Goal: Task Accomplishment & Management: Use online tool/utility

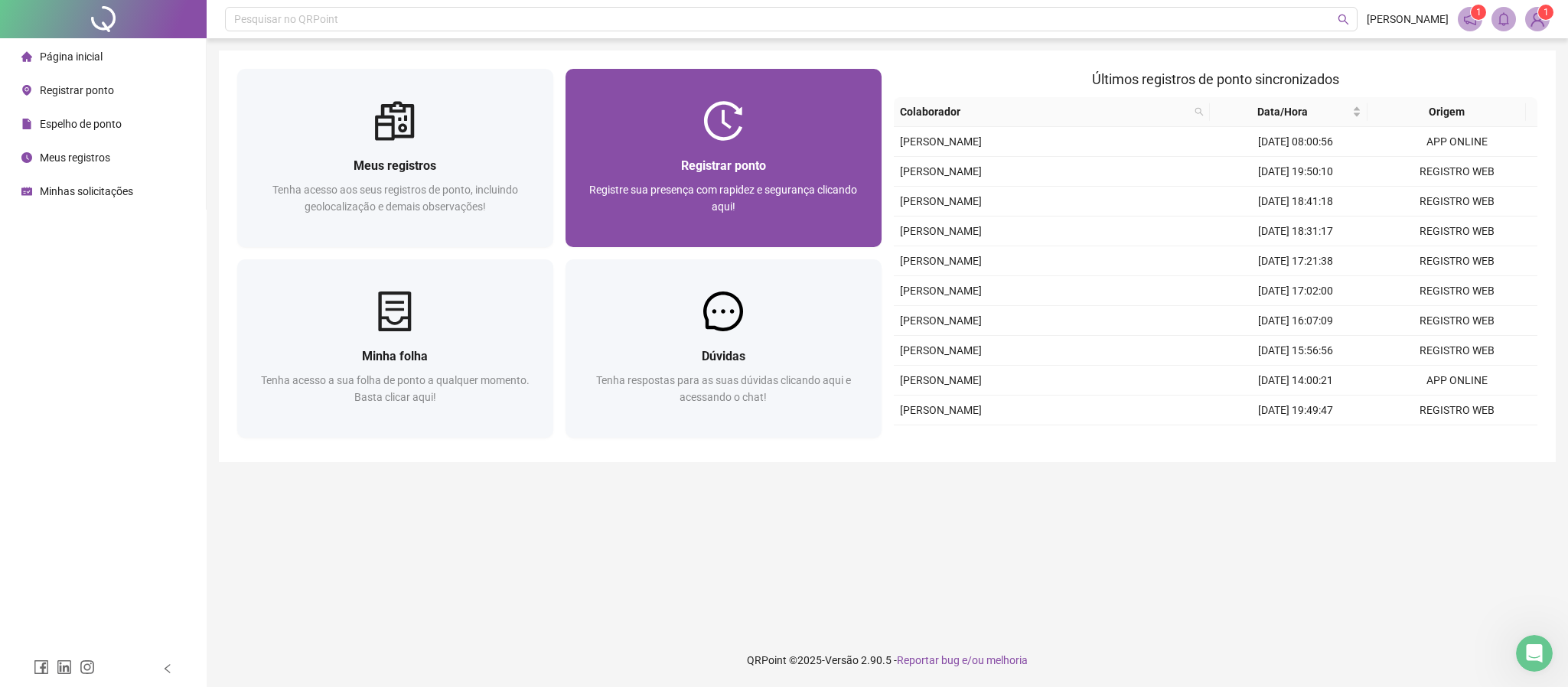
click at [729, 116] on img at bounding box center [723, 120] width 39 height 39
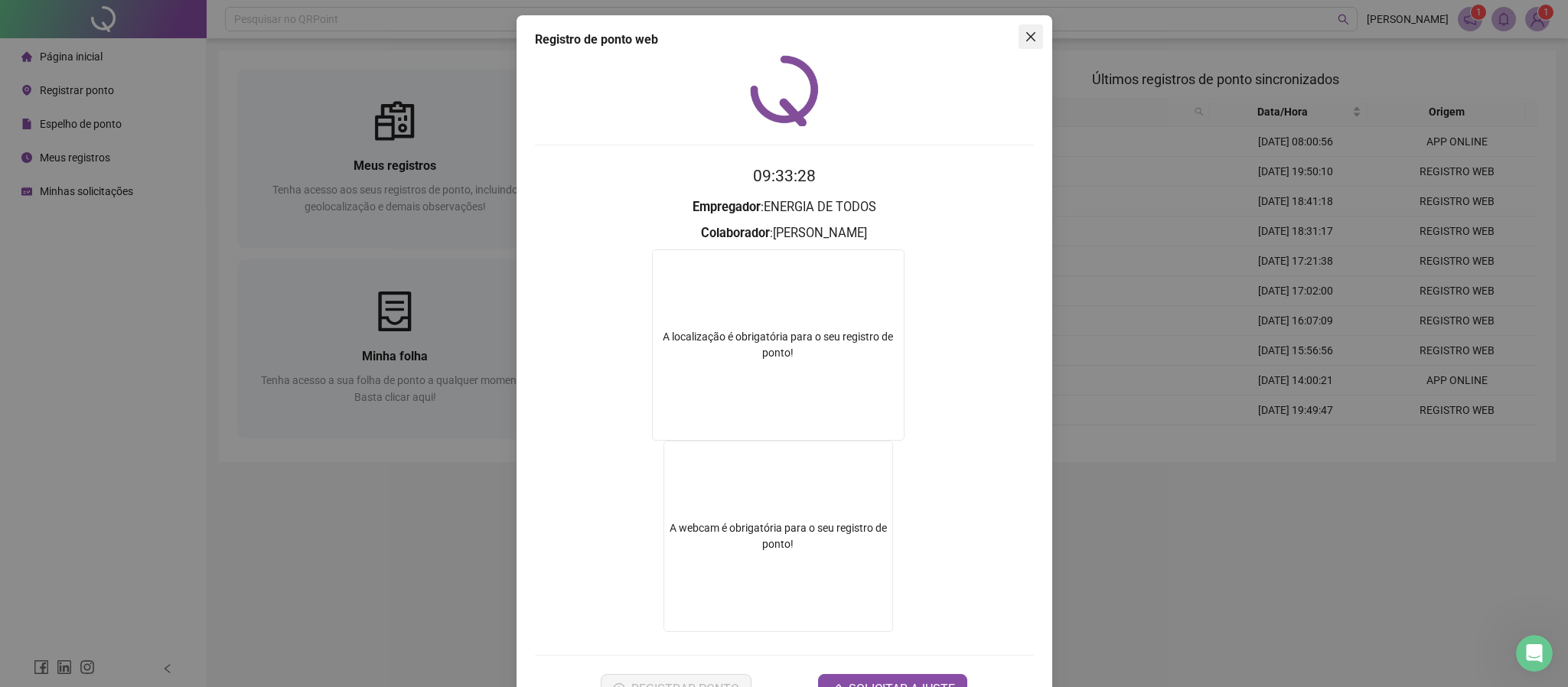
click at [1025, 41] on icon "close" at bounding box center [1031, 36] width 13 height 13
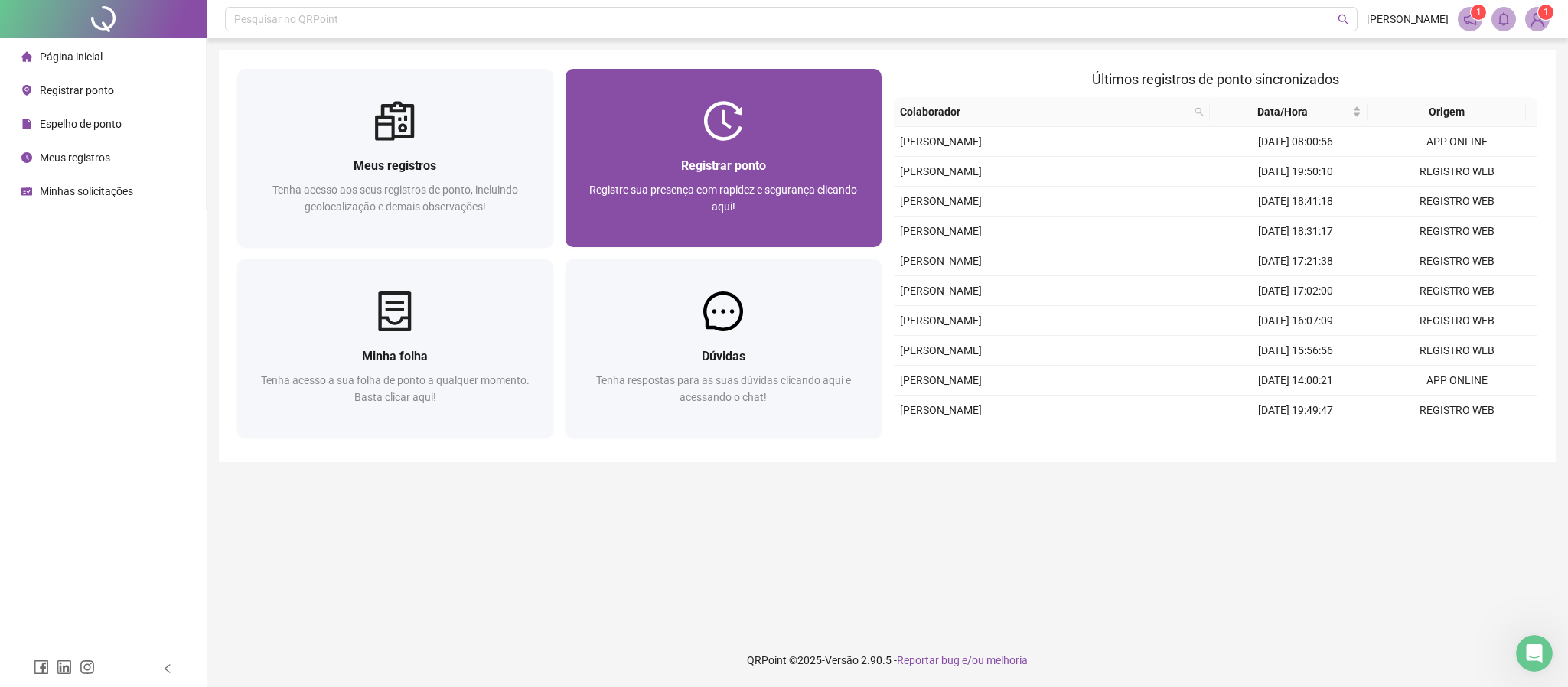
click at [750, 164] on span "Registrar ponto" at bounding box center [723, 165] width 85 height 14
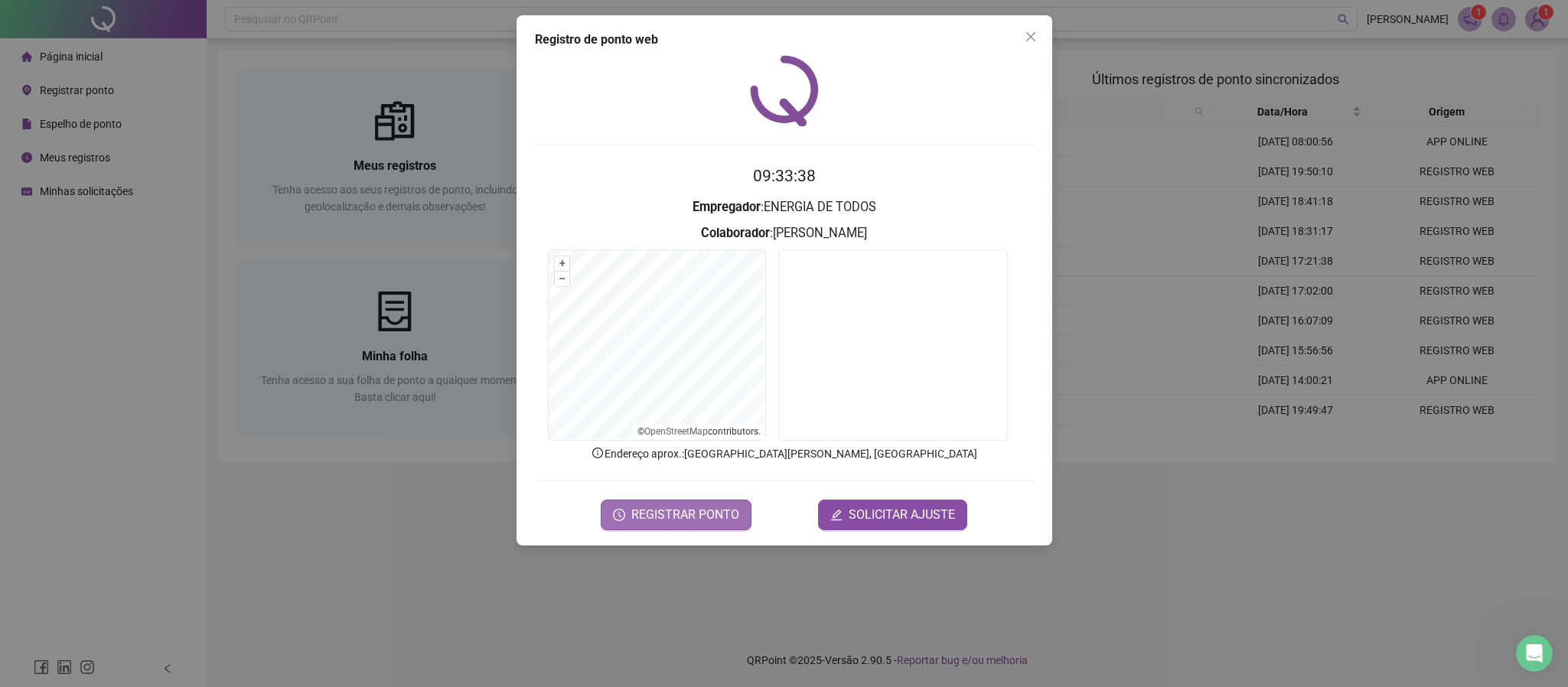
click at [660, 510] on span "REGISTRAR PONTO" at bounding box center [685, 515] width 108 height 18
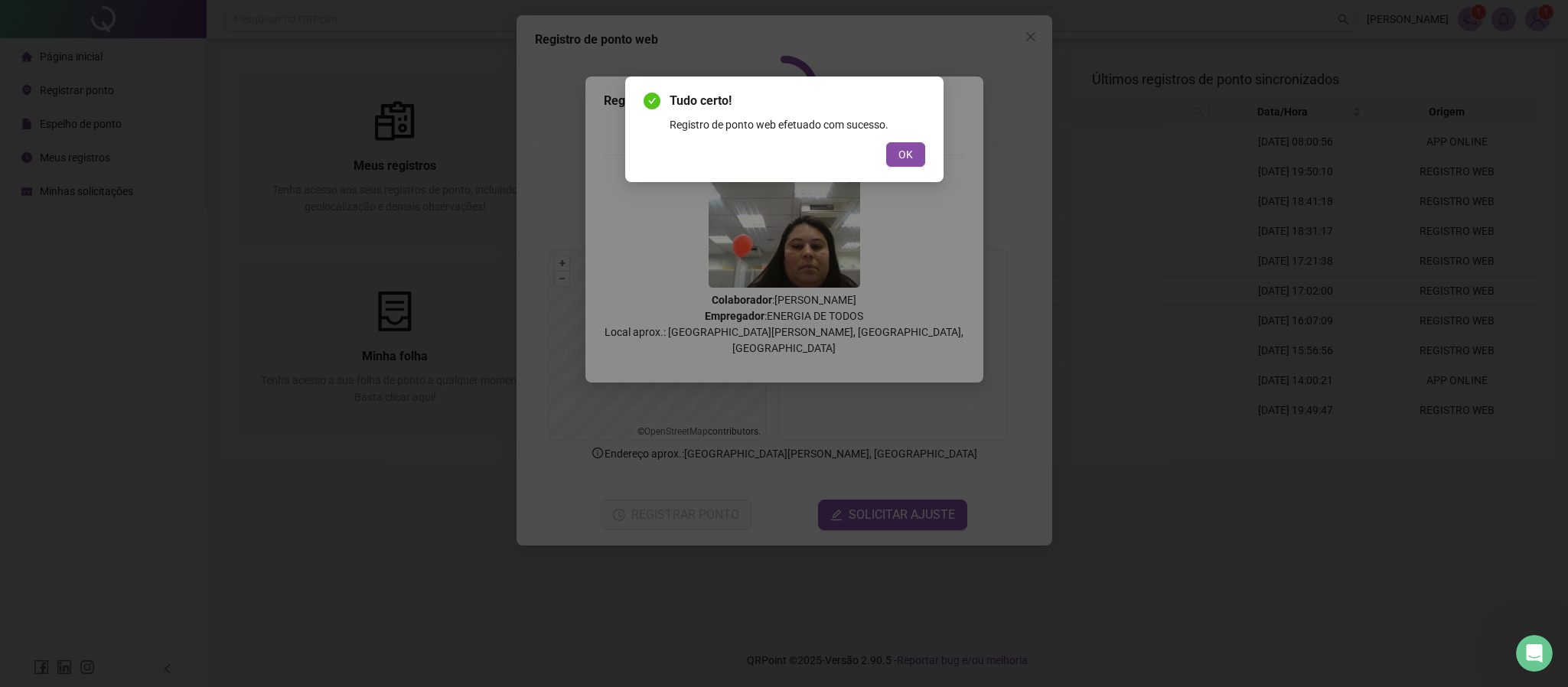
drag, startPoint x: 905, startPoint y: 154, endPoint x: 942, endPoint y: 107, distance: 59.8
click at [914, 143] on button "OK" at bounding box center [906, 154] width 39 height 24
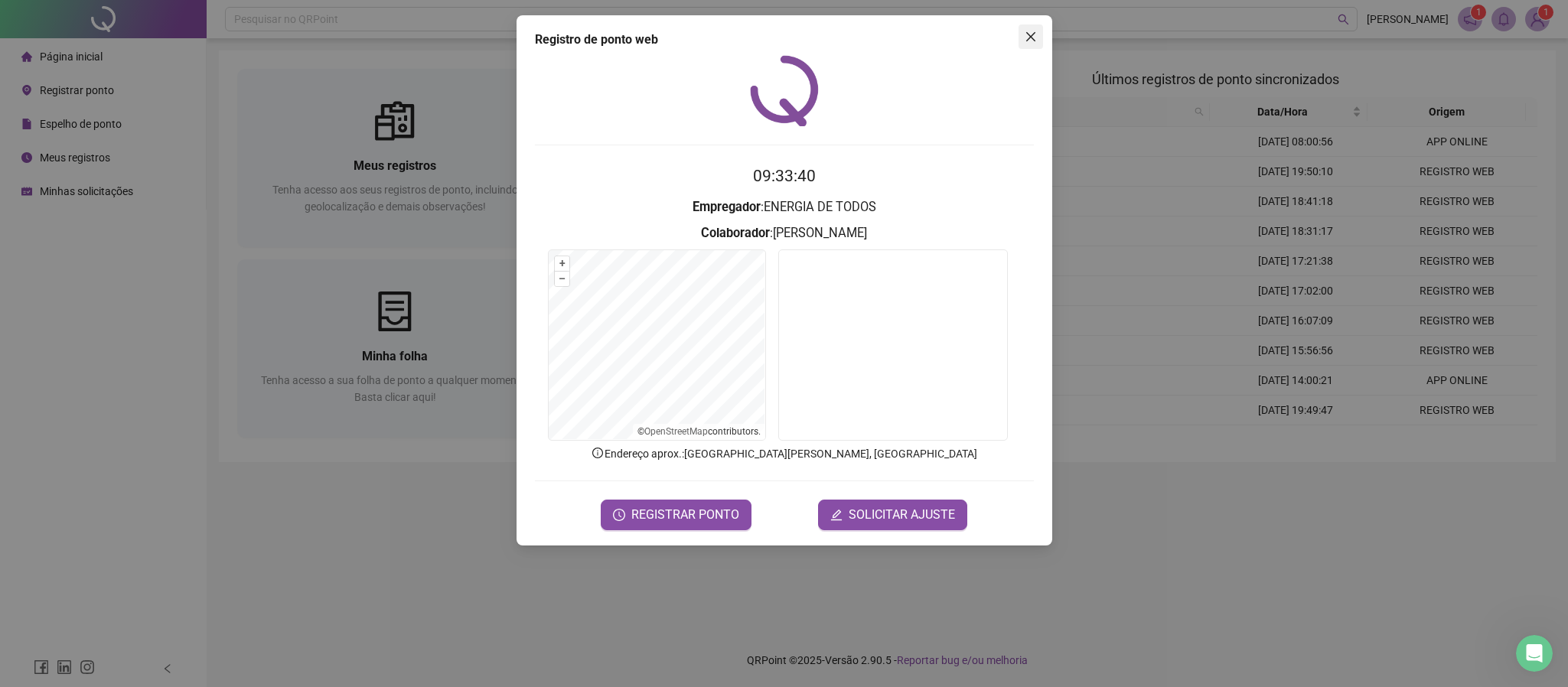
click at [1022, 30] on span "Close" at bounding box center [1030, 36] width 24 height 13
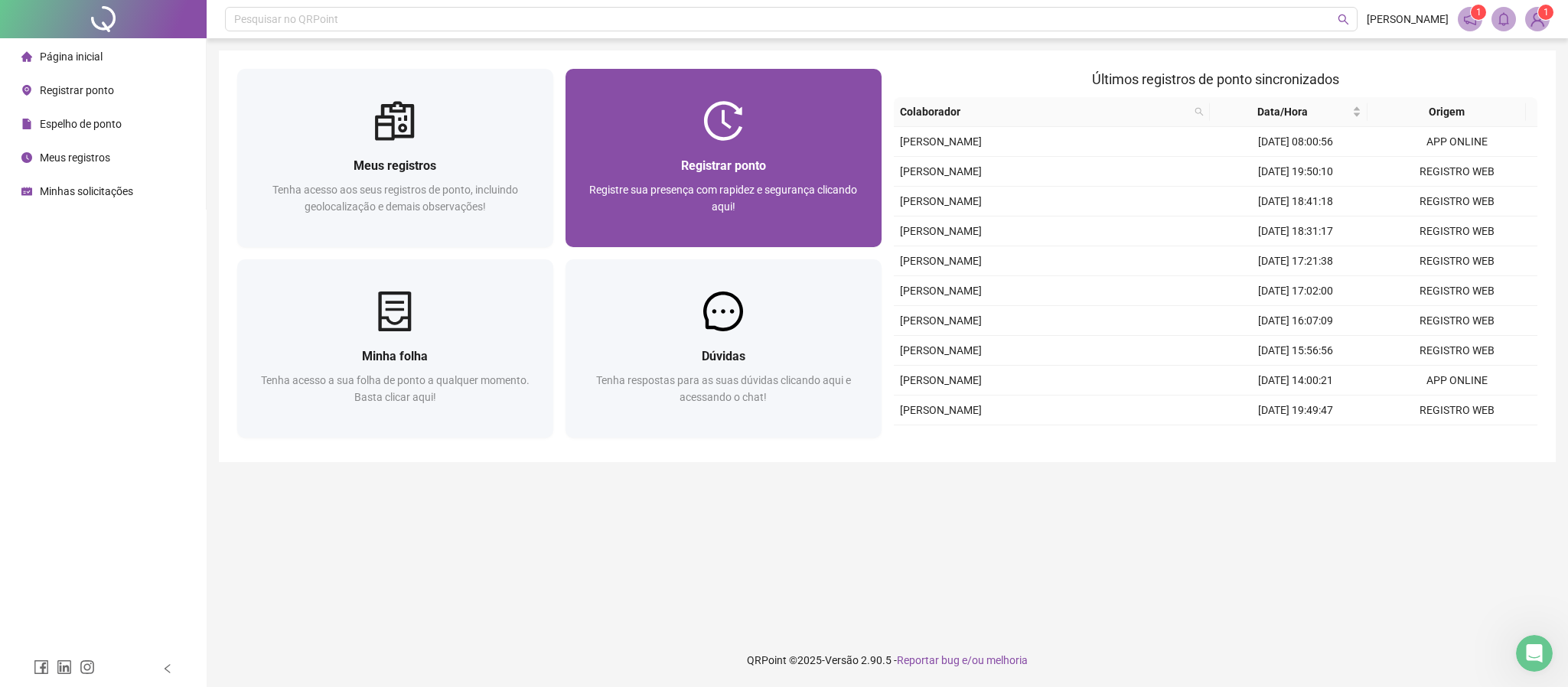
click at [781, 136] on div at bounding box center [724, 120] width 316 height 39
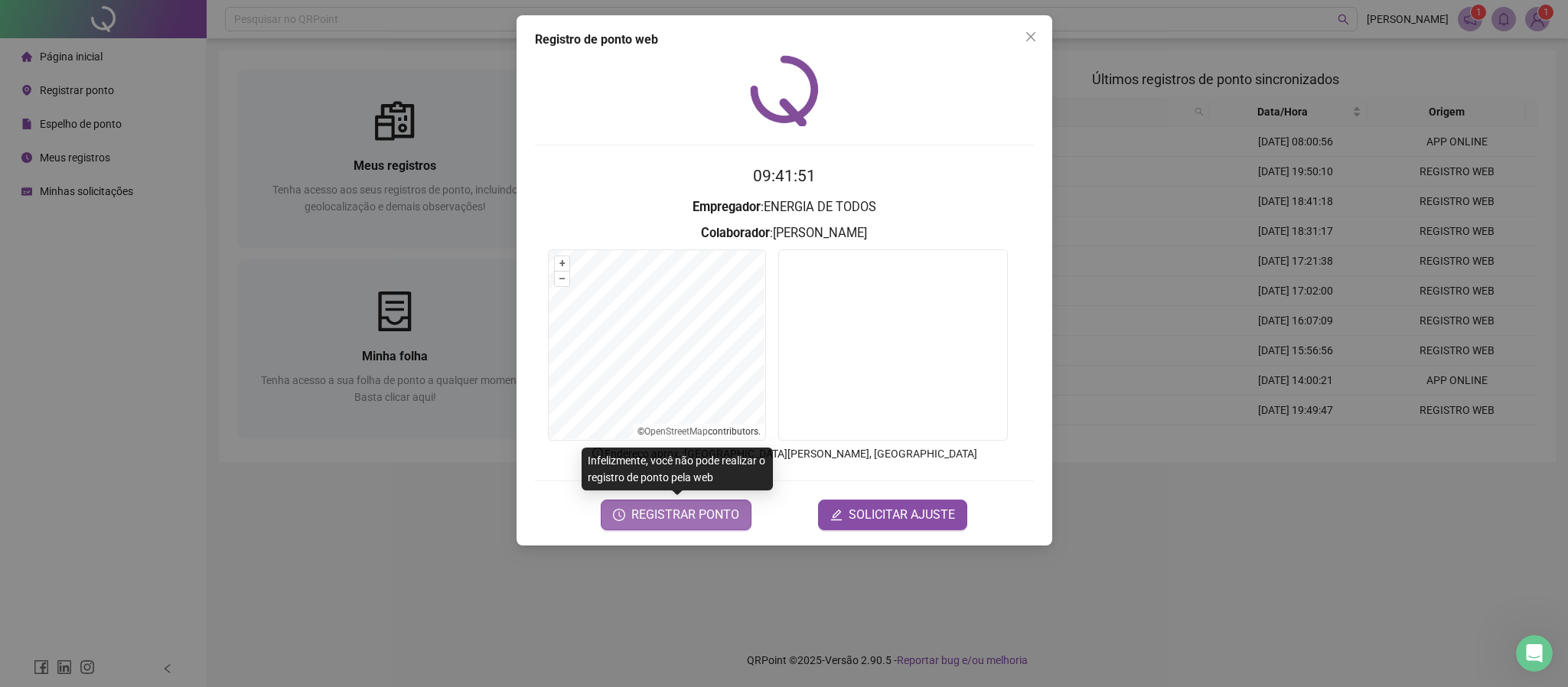
click at [622, 517] on icon "clock-circle" at bounding box center [619, 514] width 13 height 13
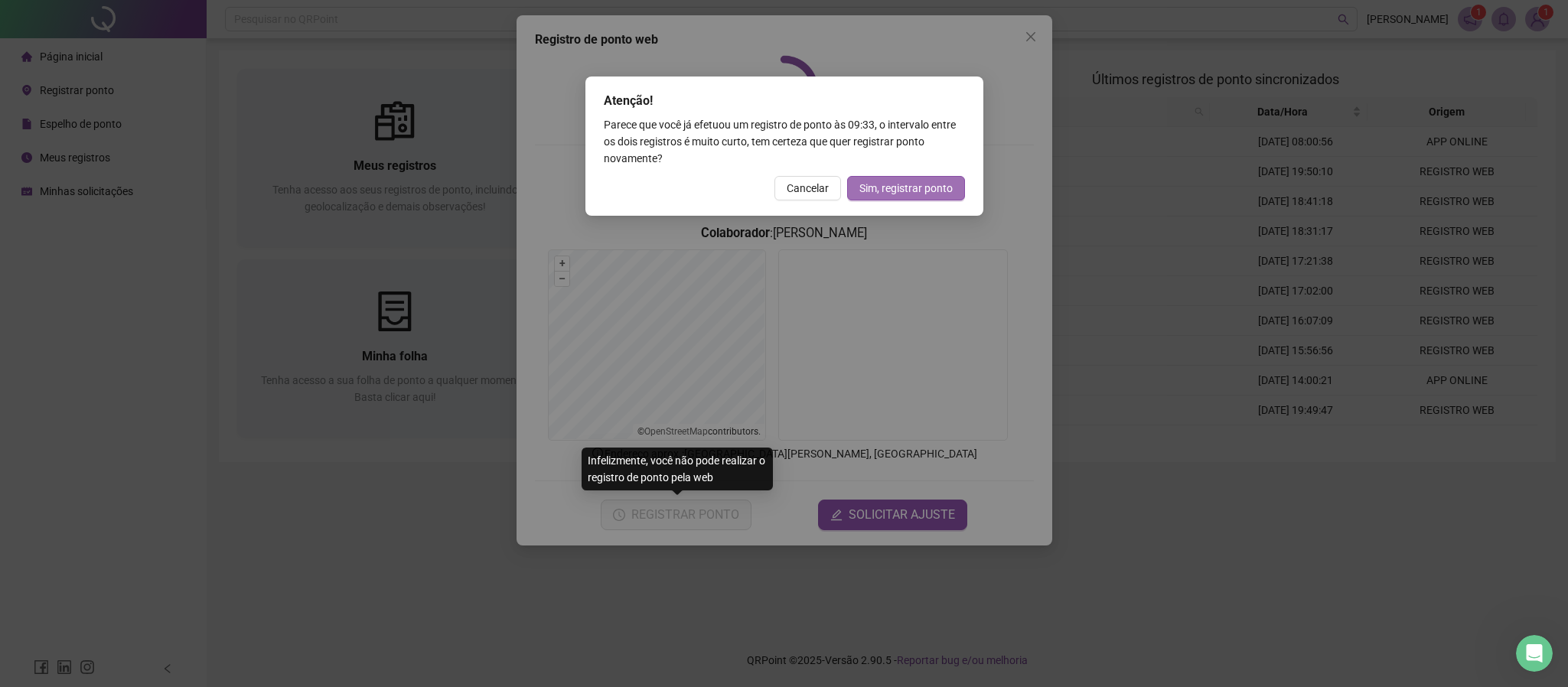
click at [877, 188] on span "Sim, registrar ponto" at bounding box center [906, 188] width 93 height 17
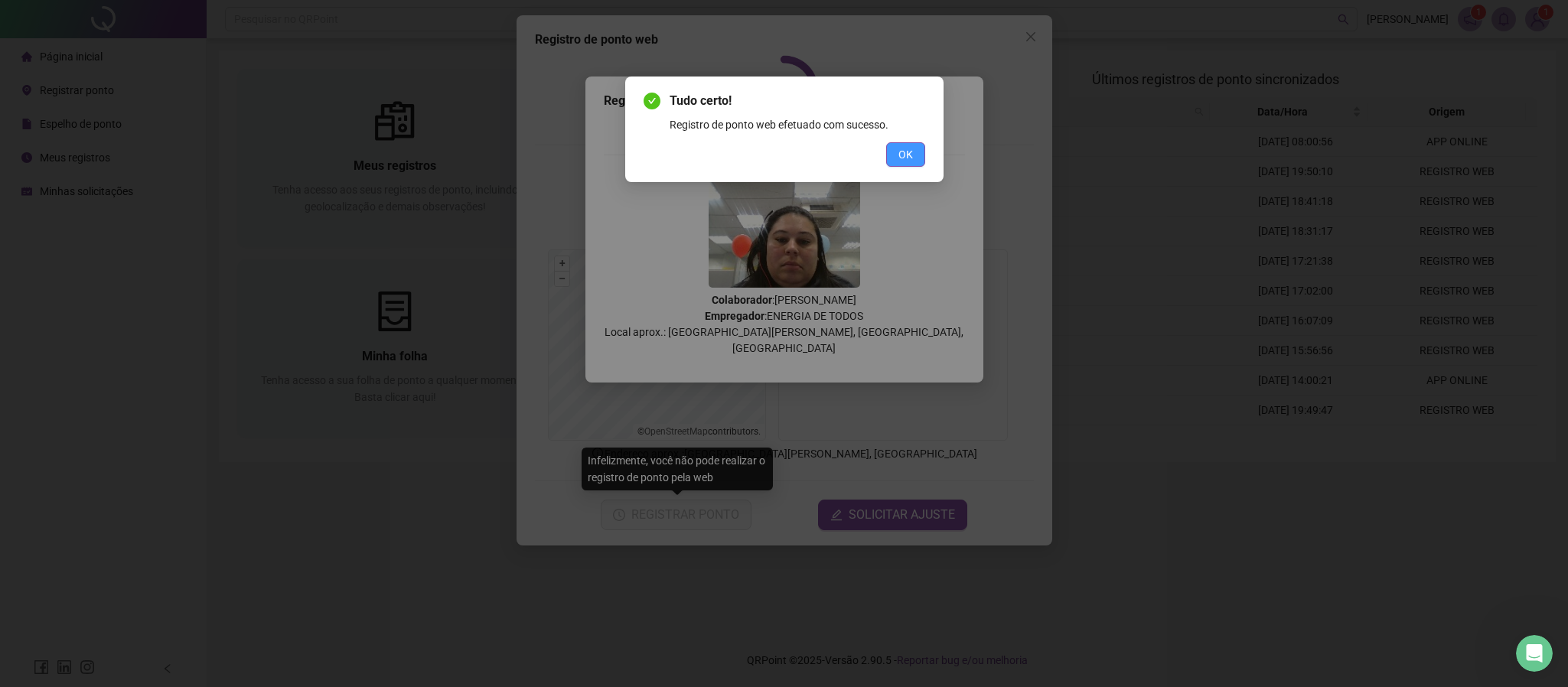
click at [891, 154] on button "OK" at bounding box center [906, 154] width 39 height 24
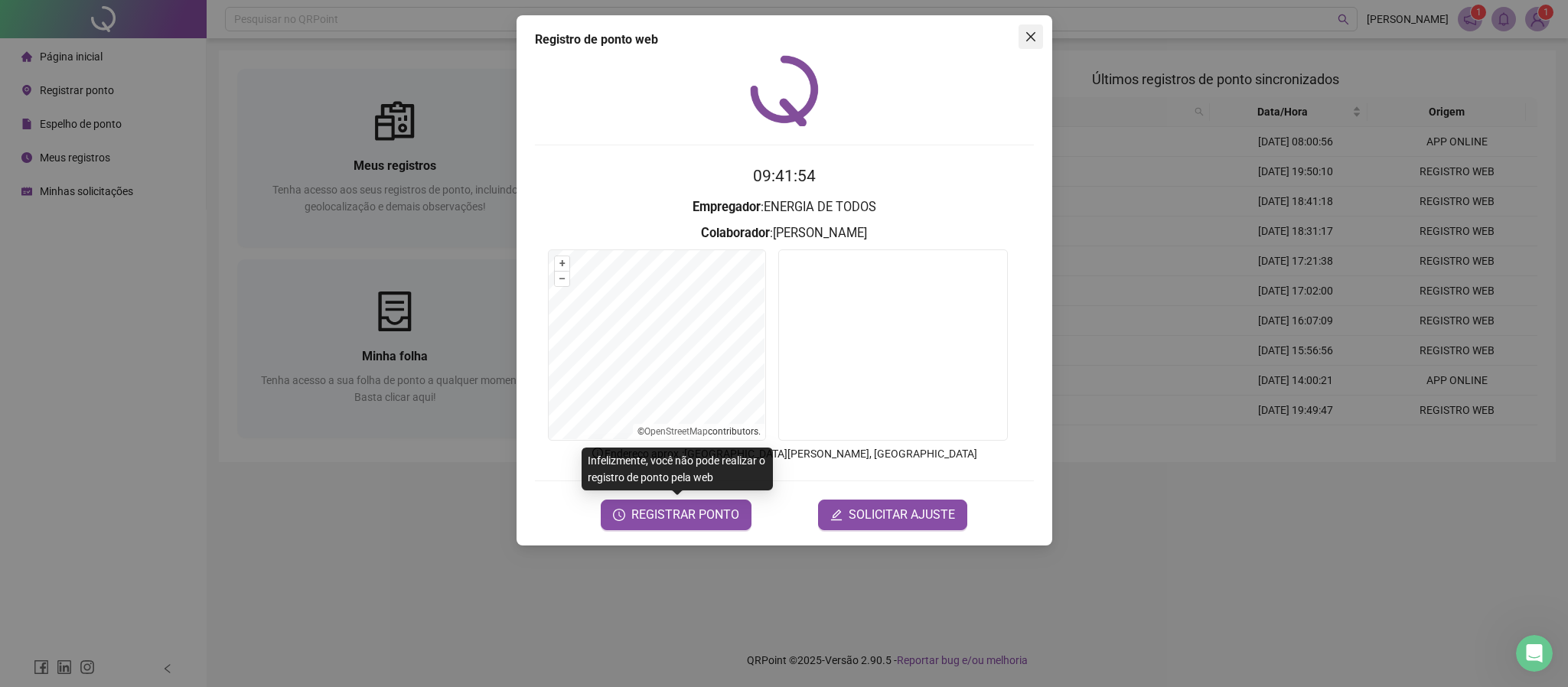
click at [1034, 39] on icon "close" at bounding box center [1030, 36] width 9 height 9
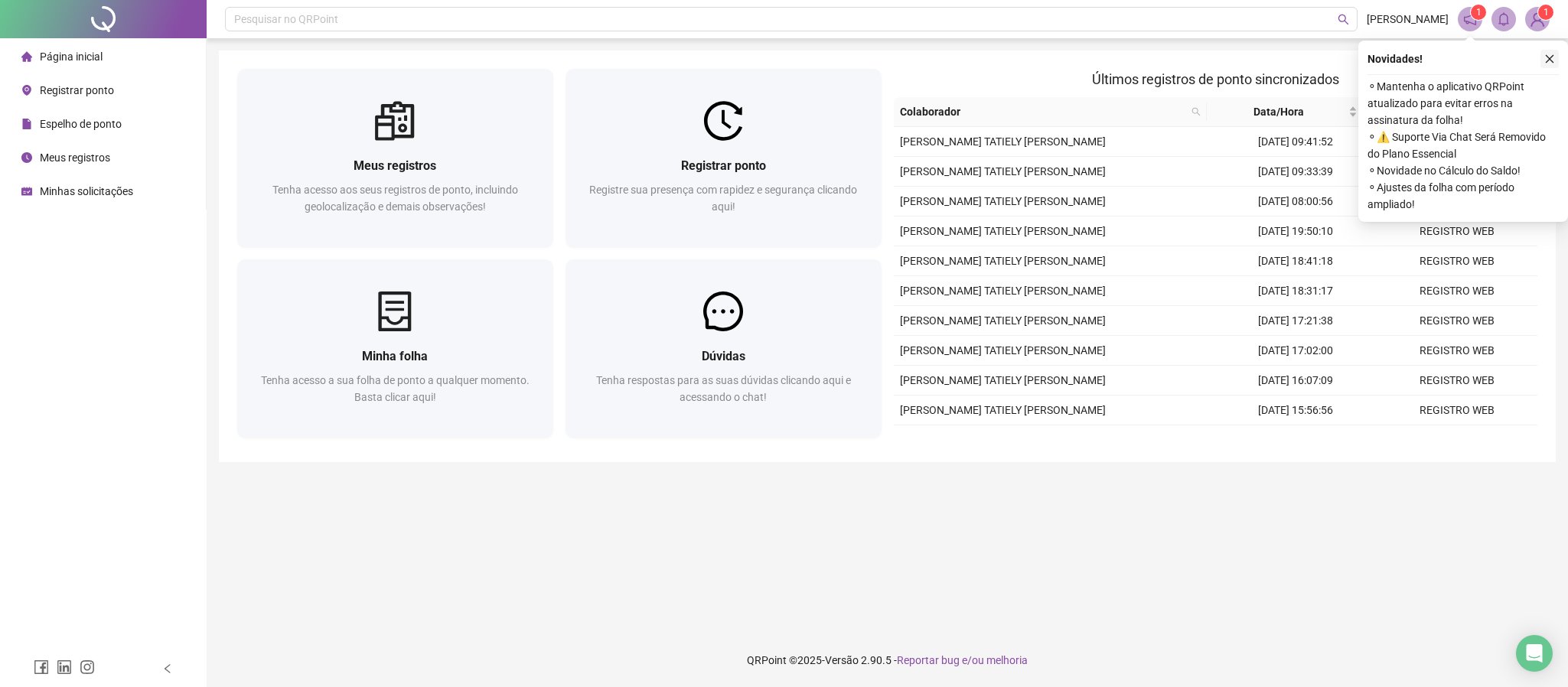
click at [1545, 60] on icon "close" at bounding box center [1550, 59] width 11 height 11
